Goal: Information Seeking & Learning: Browse casually

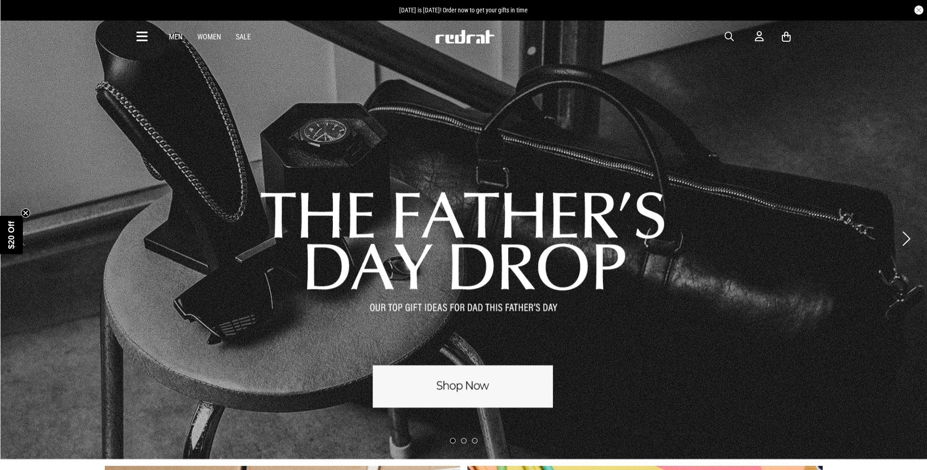
click at [212, 36] on link "Women" at bounding box center [209, 37] width 24 height 9
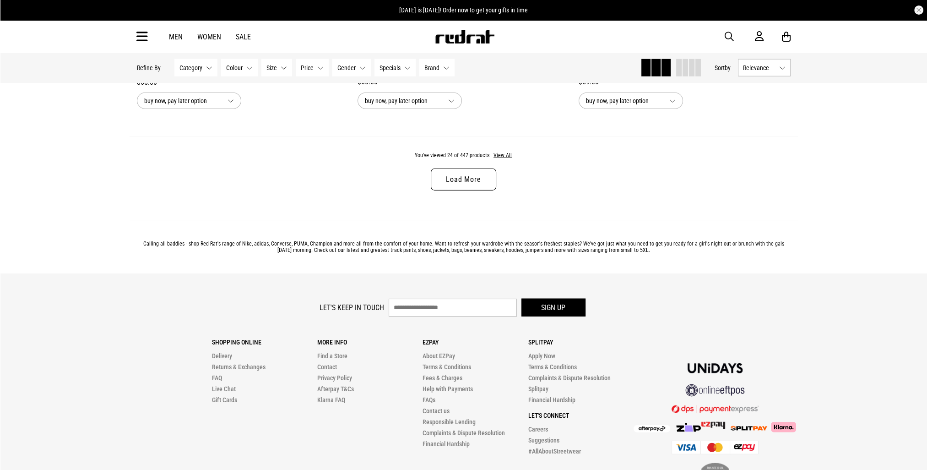
scroll to position [2976, 0]
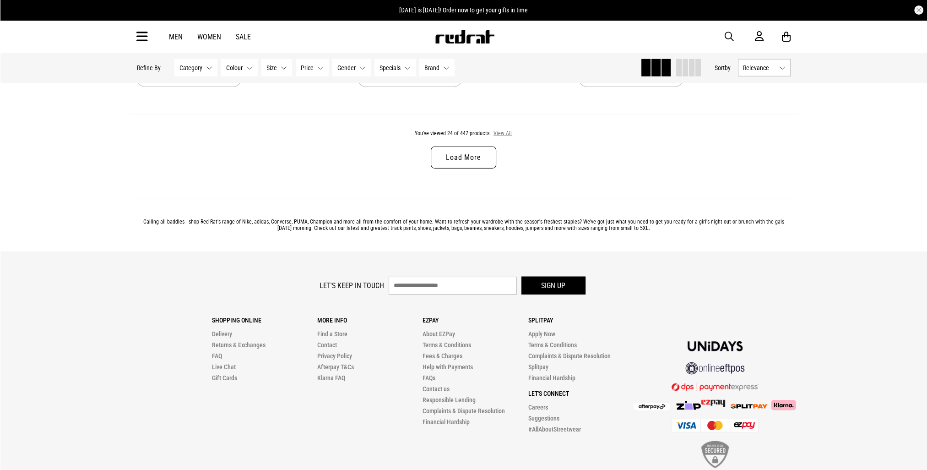
click at [502, 136] on button "View All" at bounding box center [502, 134] width 19 height 8
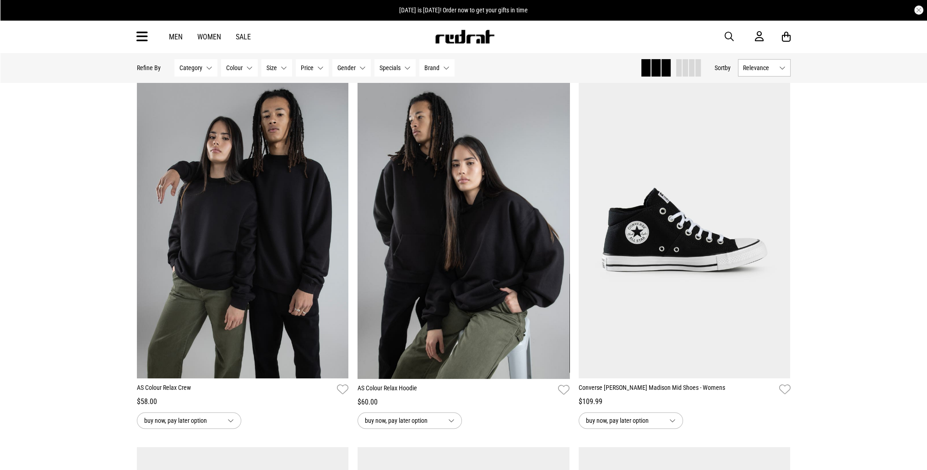
scroll to position [5174, 0]
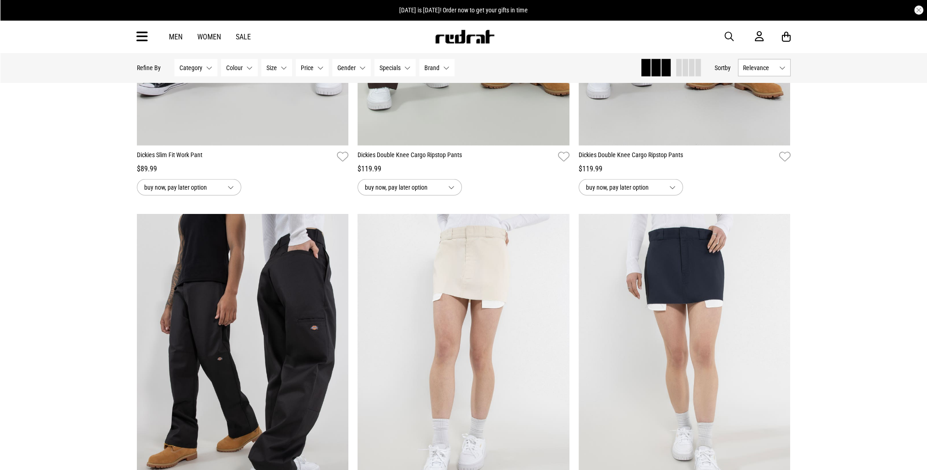
scroll to position [7647, 0]
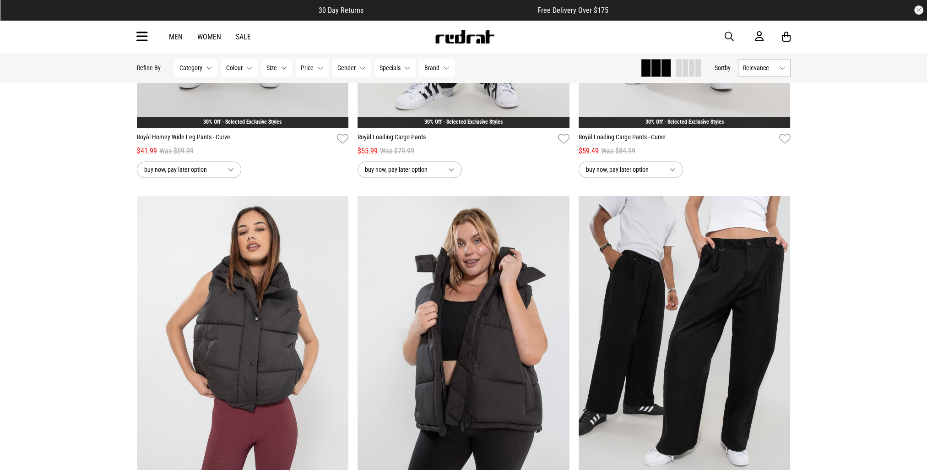
scroll to position [11402, 0]
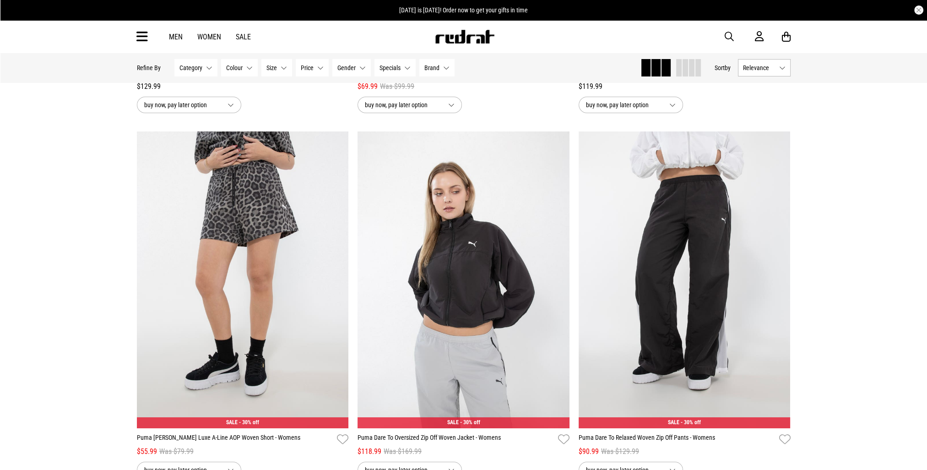
scroll to position [13554, 0]
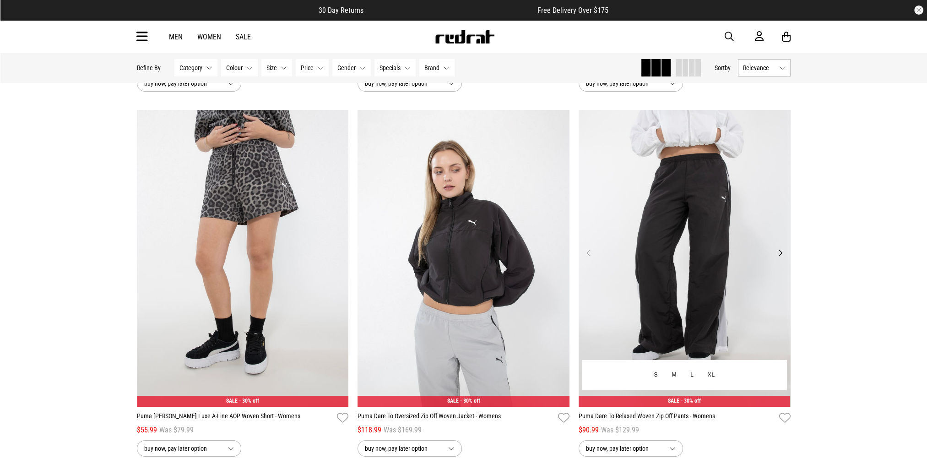
click at [747, 261] on img at bounding box center [685, 258] width 212 height 297
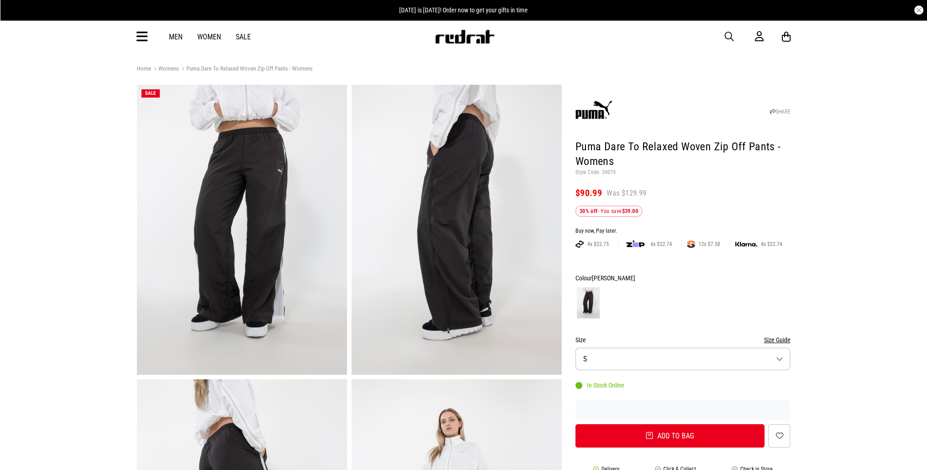
drag, startPoint x: 240, startPoint y: 66, endPoint x: 197, endPoint y: 72, distance: 43.4
click at [240, 66] on link "Puma Dare To Relaxed Woven Zip Off Pants - Womens" at bounding box center [246, 69] width 134 height 9
click at [169, 71] on link "Womens" at bounding box center [165, 69] width 28 height 9
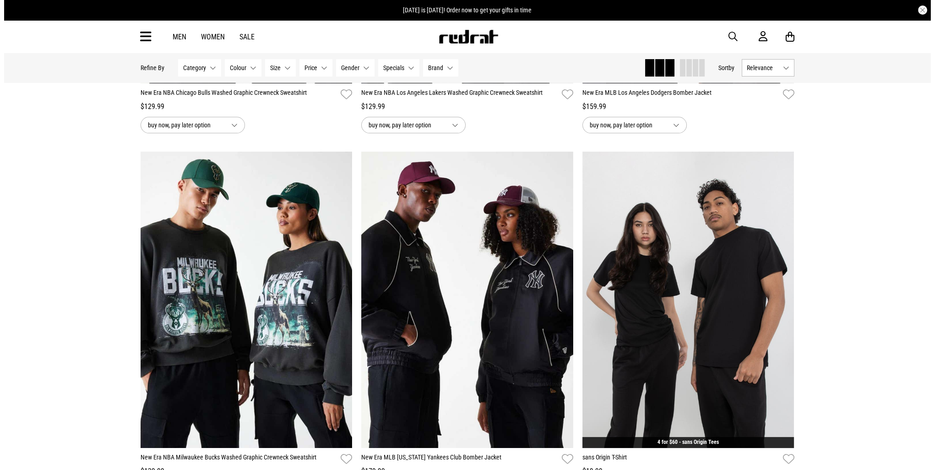
scroll to position [321, 0]
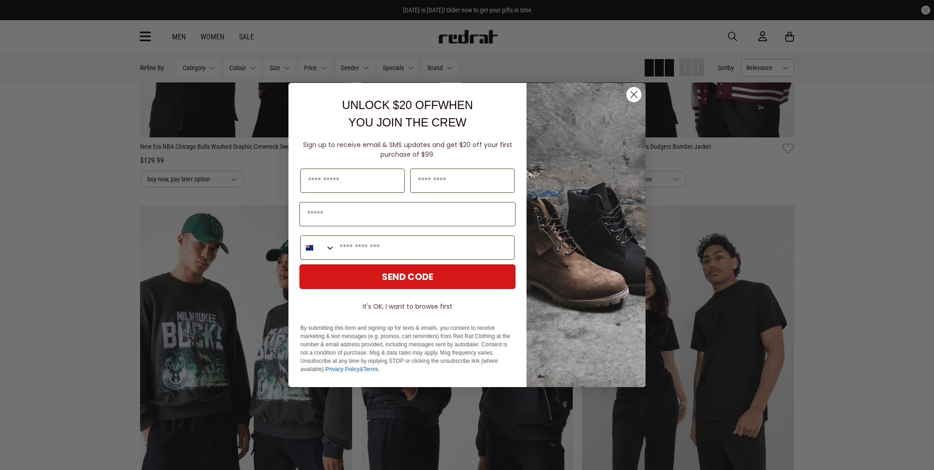
click at [632, 93] on icon "Close dialog" at bounding box center [634, 95] width 6 height 6
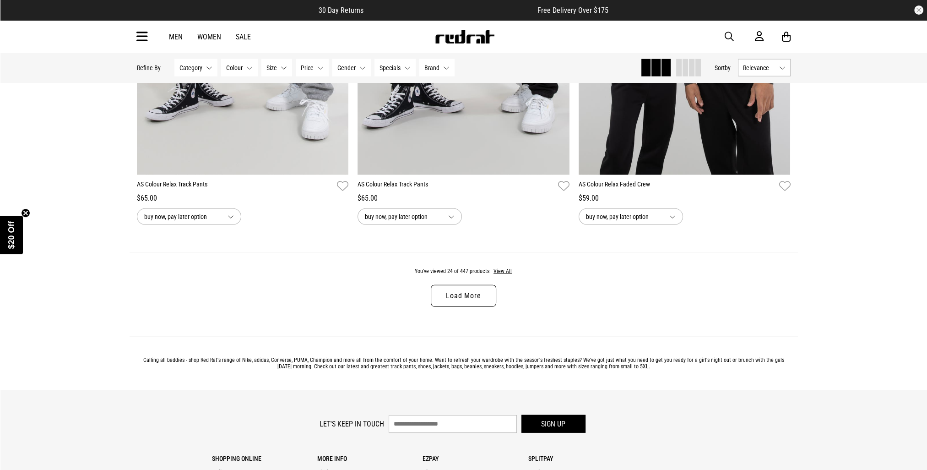
scroll to position [2834, 0]
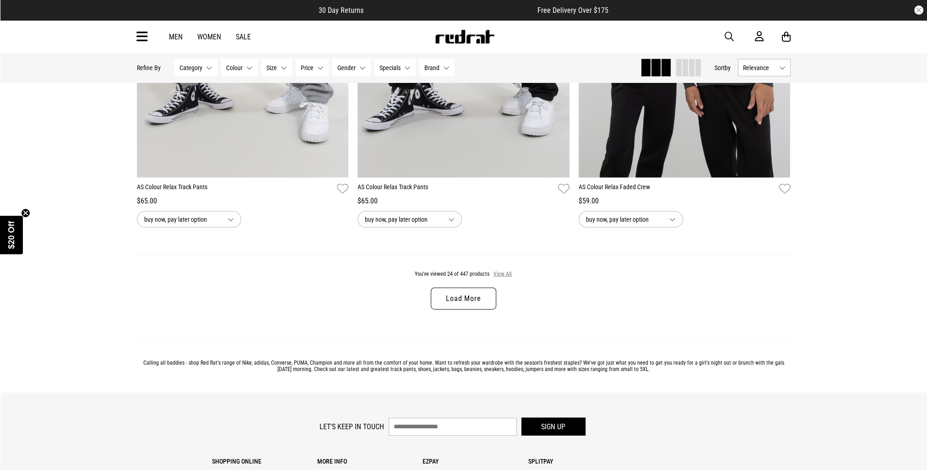
click at [507, 277] on button "View All" at bounding box center [502, 274] width 19 height 8
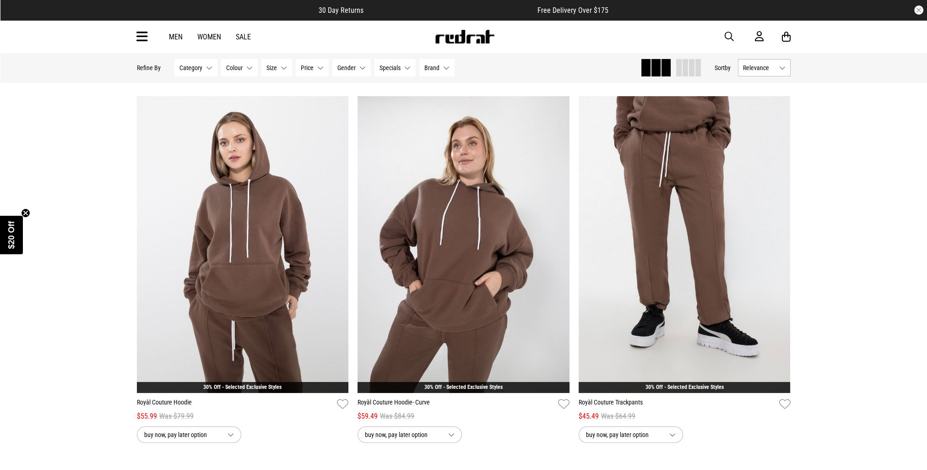
scroll to position [8824, 0]
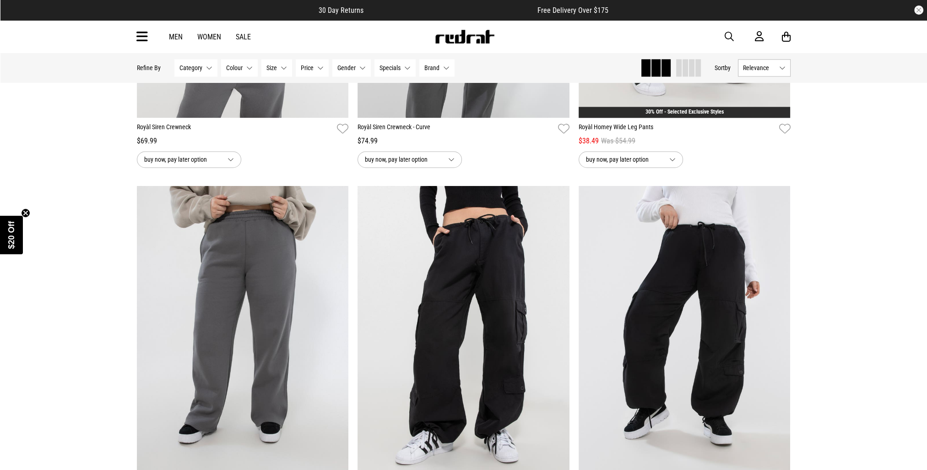
scroll to position [10931, 0]
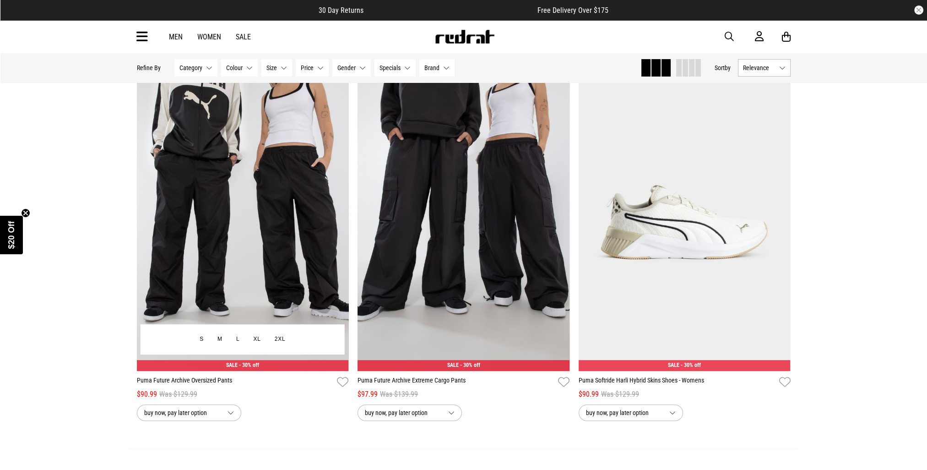
scroll to position [14365, 0]
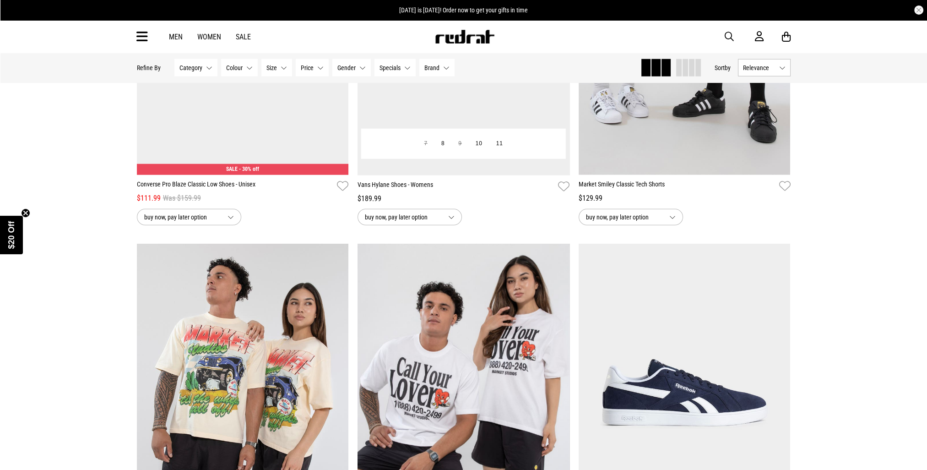
scroll to position [17250, 0]
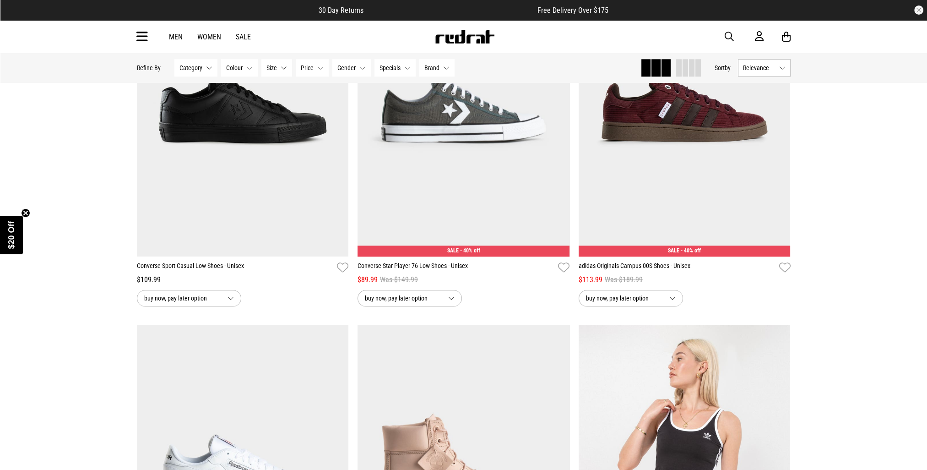
scroll to position [20089, 0]
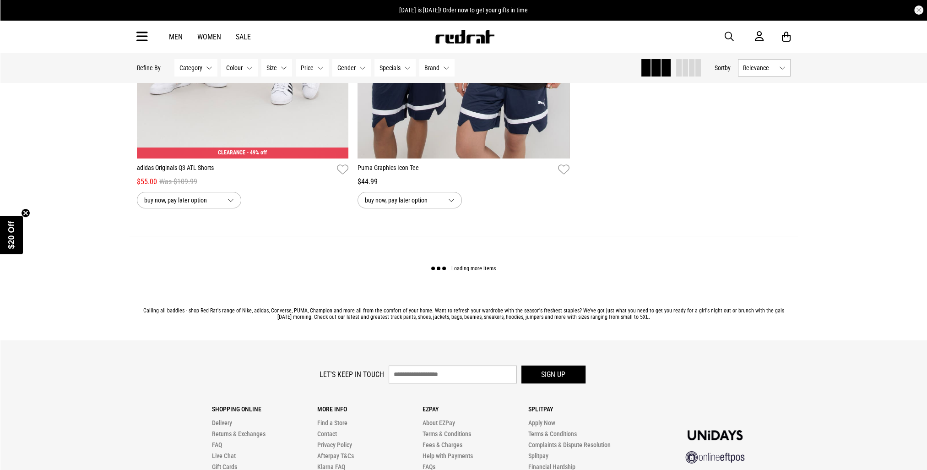
scroll to position [23340, 0]
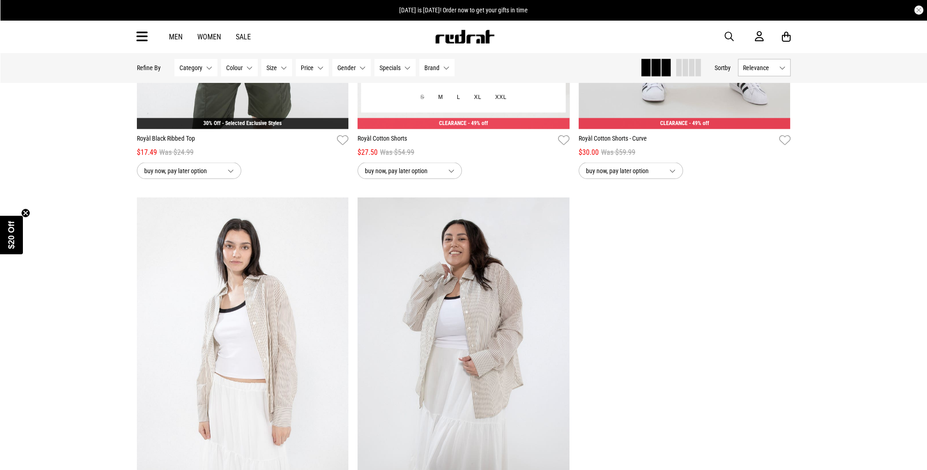
scroll to position [25950, 0]
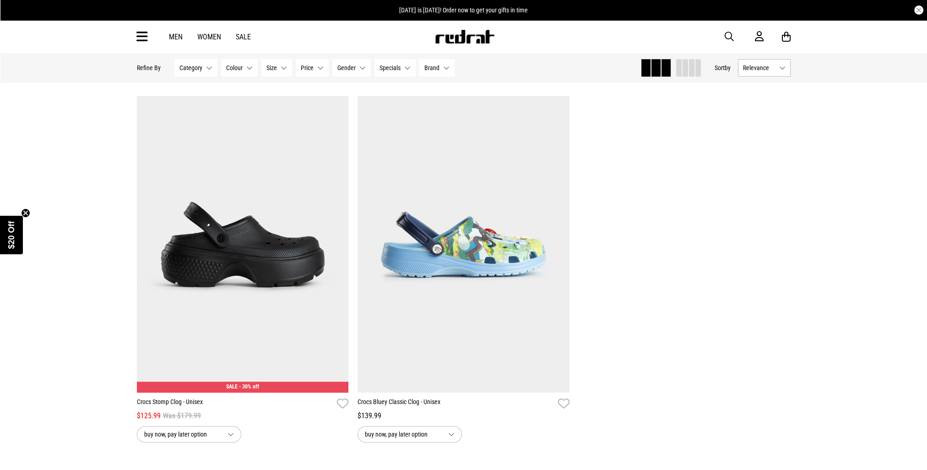
scroll to position [29022, 0]
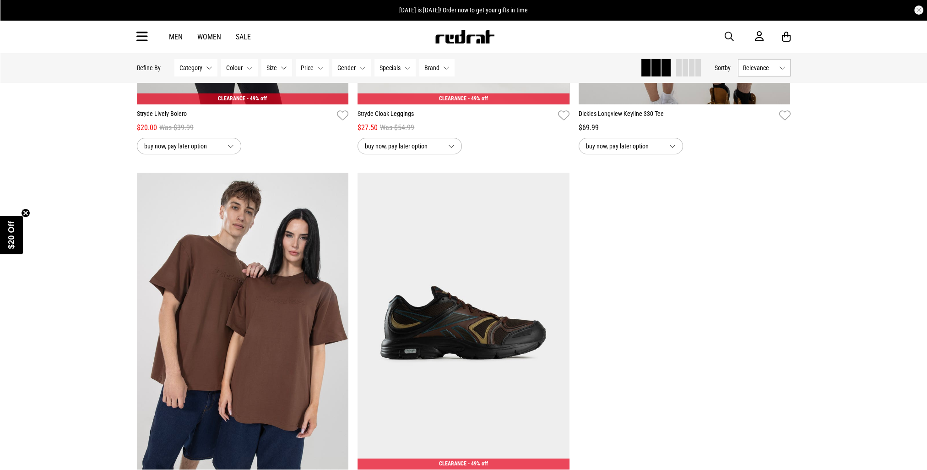
scroll to position [31861, 0]
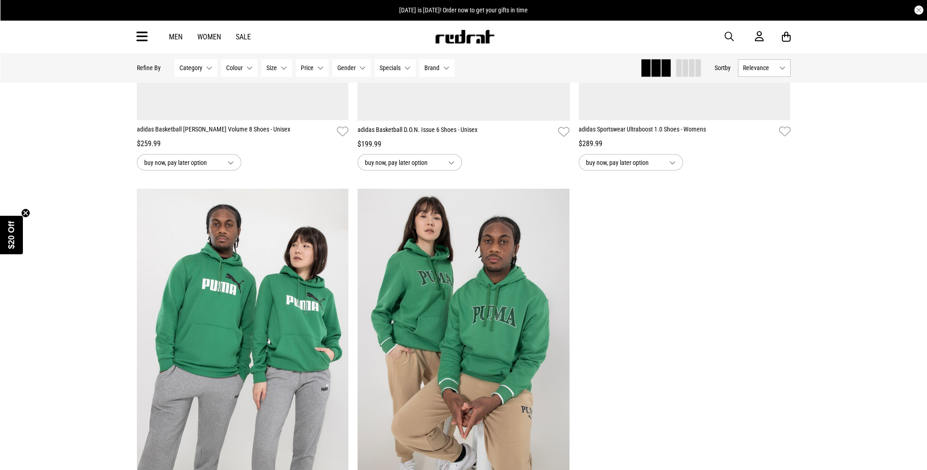
scroll to position [34791, 0]
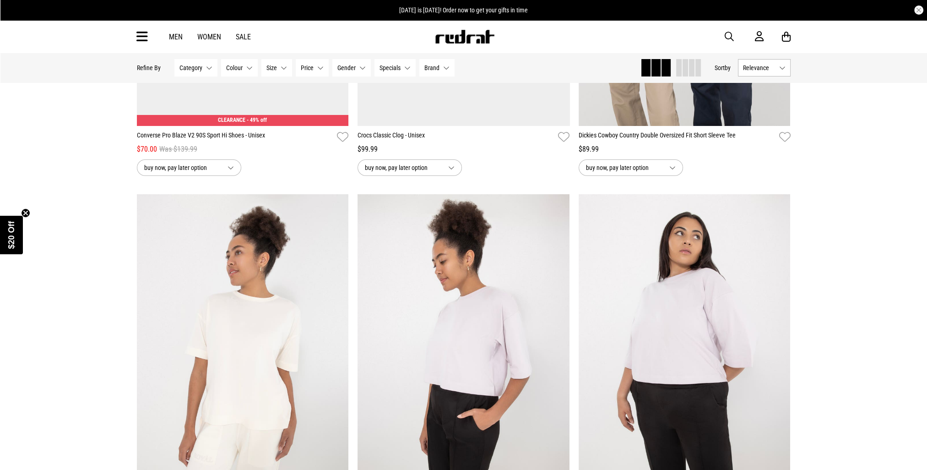
scroll to position [36989, 0]
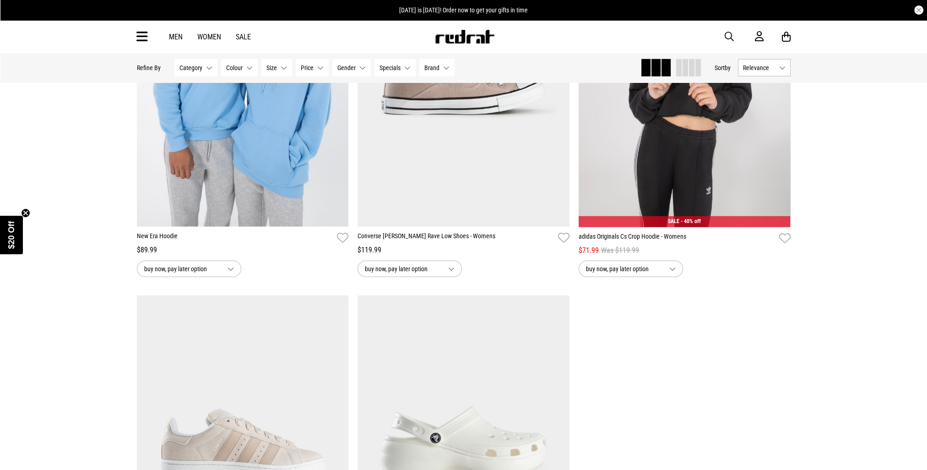
scroll to position [40561, 0]
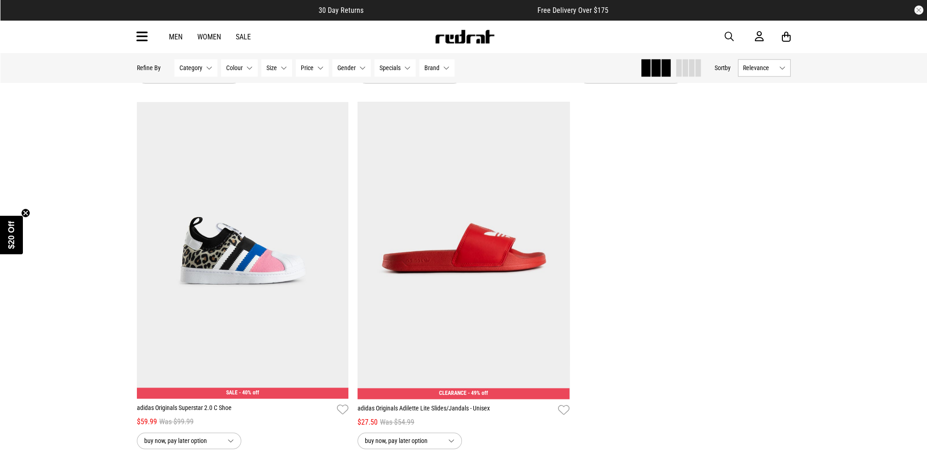
scroll to position [43721, 0]
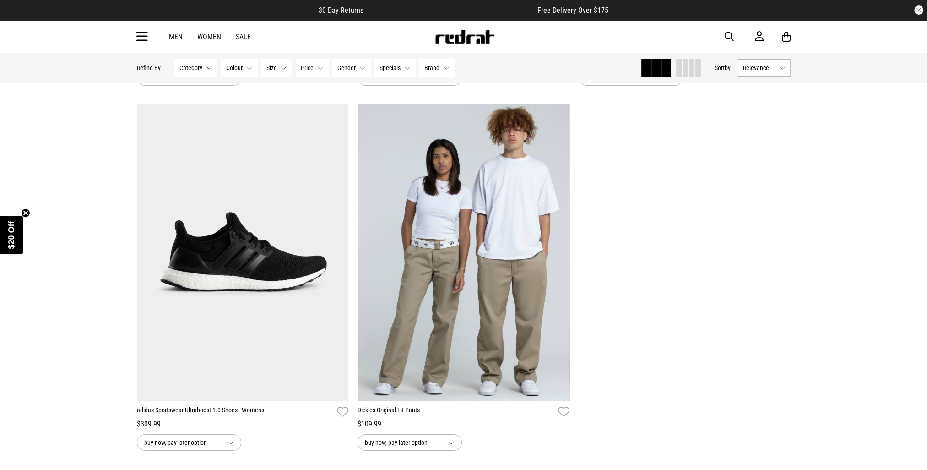
scroll to position [46560, 0]
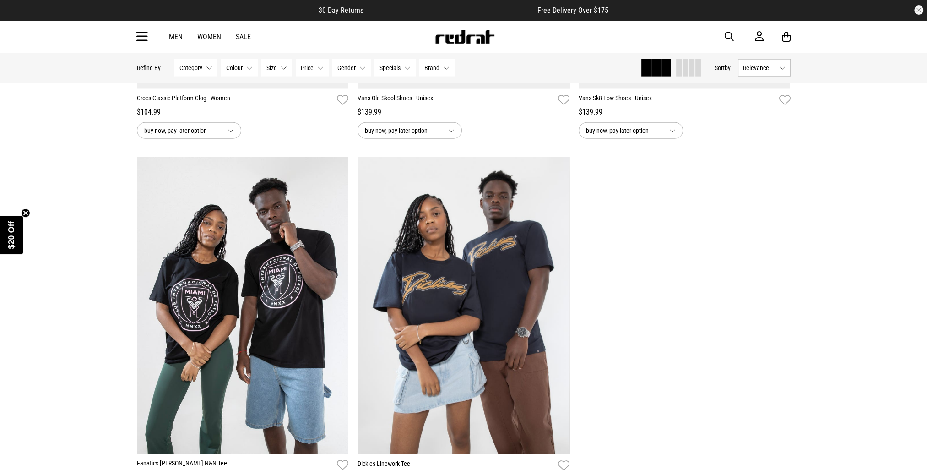
scroll to position [49353, 0]
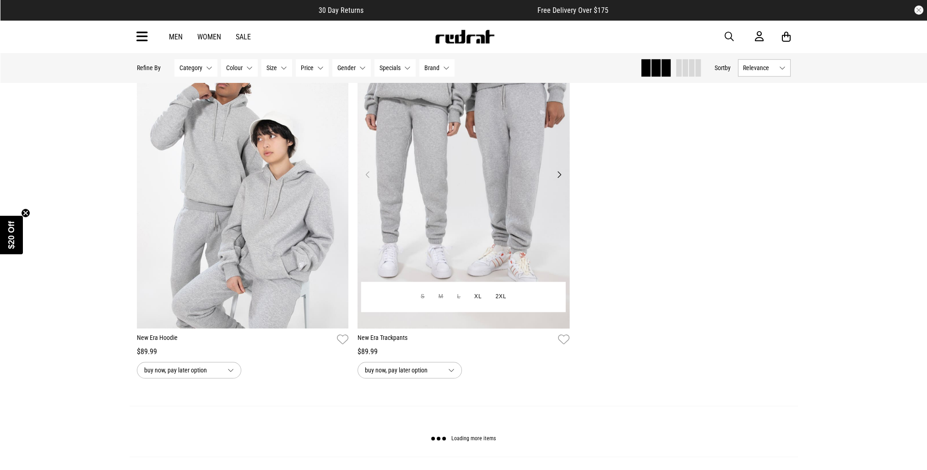
scroll to position [52375, 0]
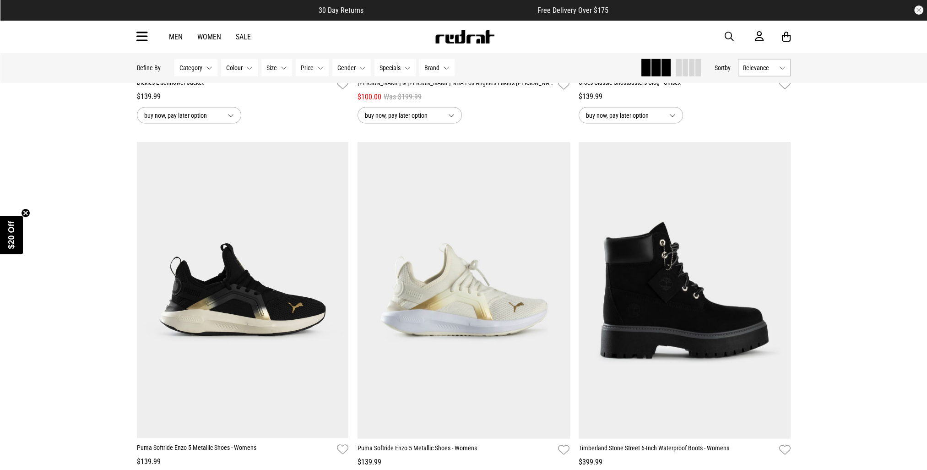
scroll to position [53595, 0]
